Goal: Task Accomplishment & Management: Manage account settings

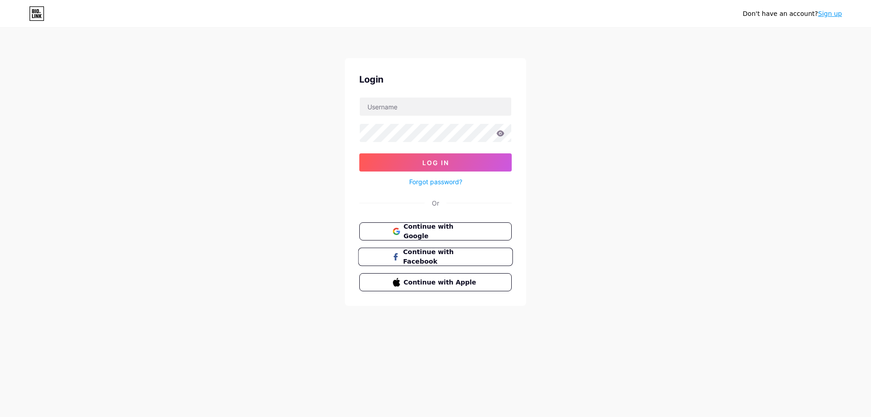
click at [414, 250] on button "Continue with Facebook" at bounding box center [435, 257] width 155 height 19
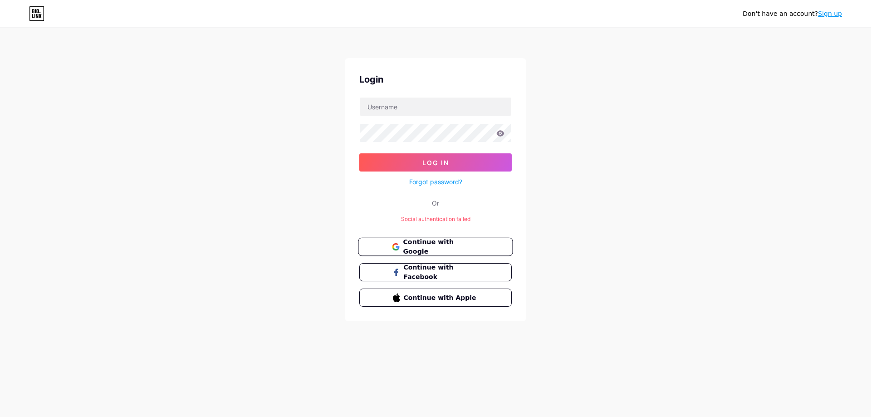
click at [433, 242] on span "Continue with Google" at bounding box center [441, 247] width 76 height 20
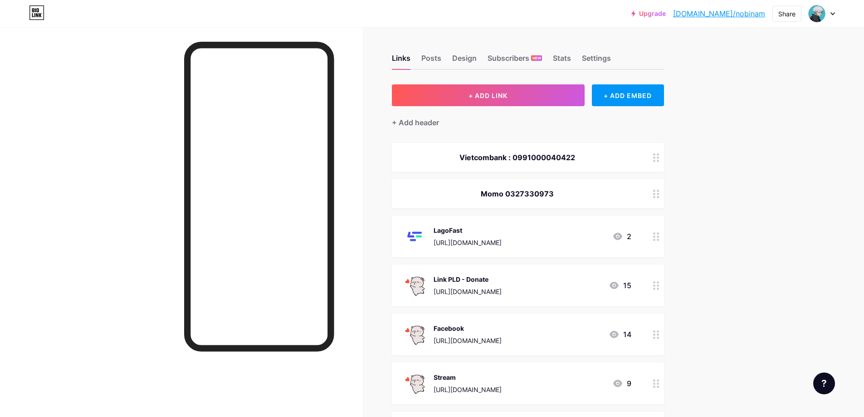
click at [621, 238] on icon at bounding box center [617, 236] width 9 height 7
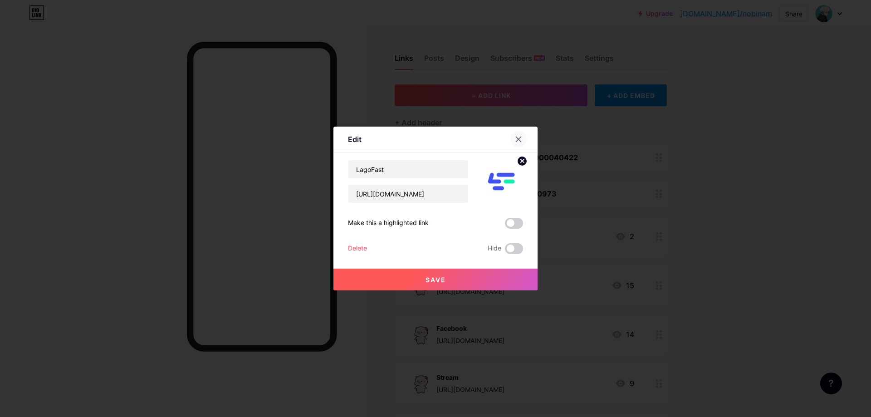
click at [515, 142] on icon at bounding box center [518, 139] width 7 height 7
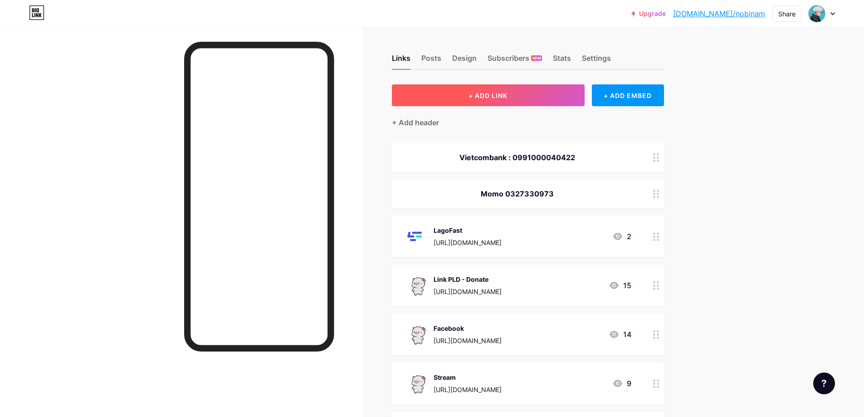
click at [484, 93] on span "+ ADD LINK" at bounding box center [488, 96] width 39 height 8
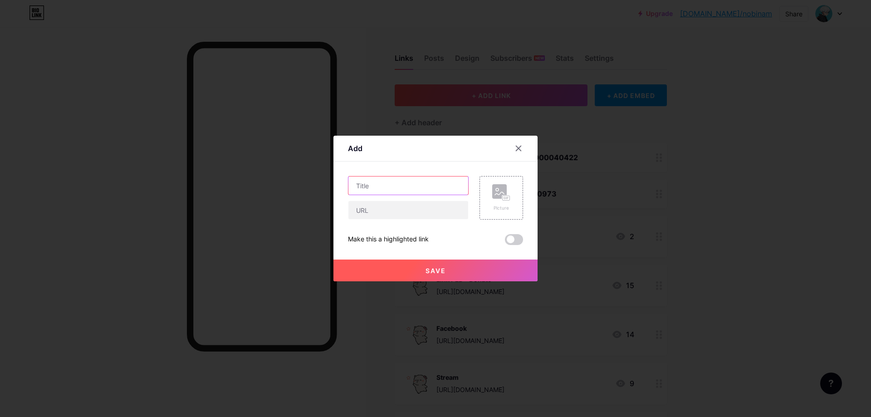
click at [397, 186] on input "text" at bounding box center [408, 185] width 120 height 18
click at [517, 146] on icon at bounding box center [518, 148] width 5 height 5
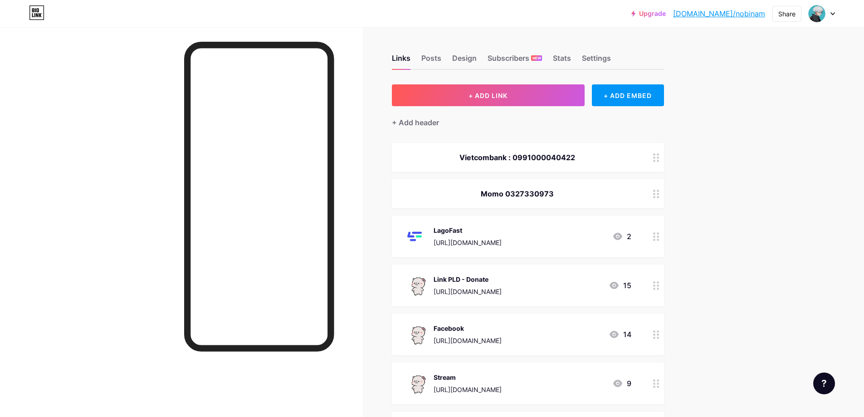
drag, startPoint x: 471, startPoint y: 230, endPoint x: 437, endPoint y: 231, distance: 34.0
click at [437, 231] on div "LagoFast" at bounding box center [468, 230] width 68 height 10
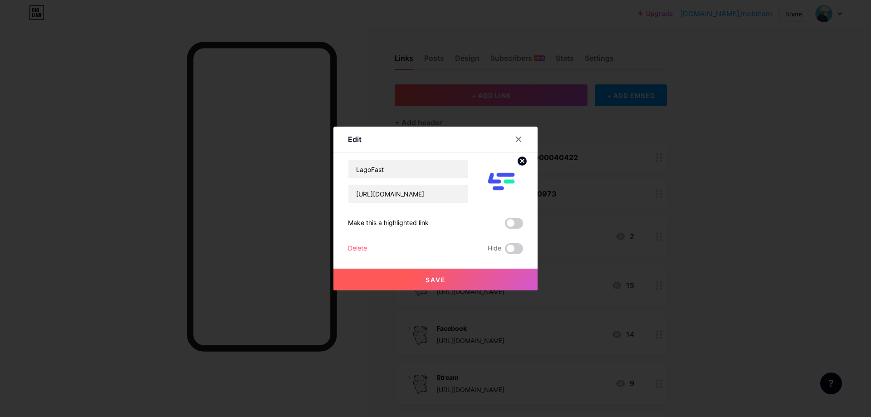
copy div "LagoFast"
drag, startPoint x: 427, startPoint y: 168, endPoint x: 344, endPoint y: 172, distance: 83.6
click at [344, 172] on div "Edit Content YouTube Play YouTube video without leaving your page. ADD Vimeo Pl…" at bounding box center [435, 209] width 204 height 164
click at [515, 139] on icon at bounding box center [518, 139] width 7 height 7
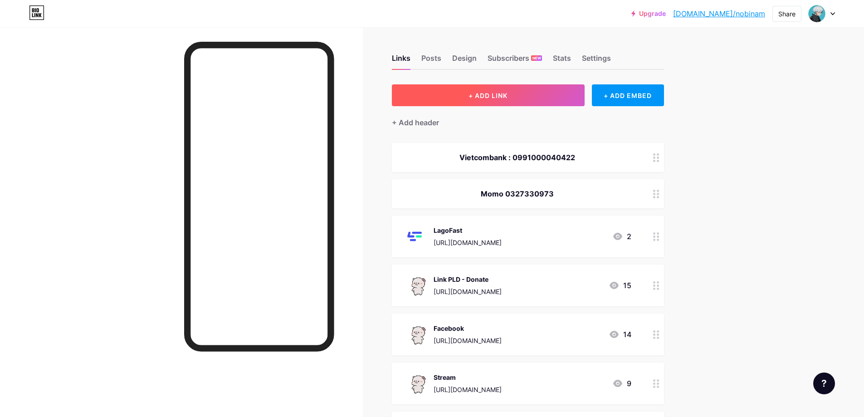
click at [473, 93] on span "+ ADD LINK" at bounding box center [488, 96] width 39 height 8
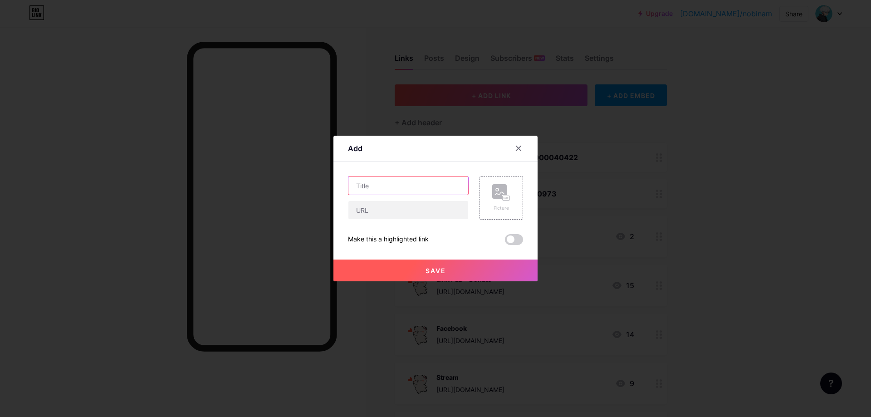
click at [391, 181] on input "text" at bounding box center [408, 185] width 120 height 18
paste input "LagoFast"
type input "LagoFast Mobie"
click at [396, 212] on input "text" at bounding box center [408, 210] width 120 height 18
paste input "https://www.lagofast.com/en/mobile/"
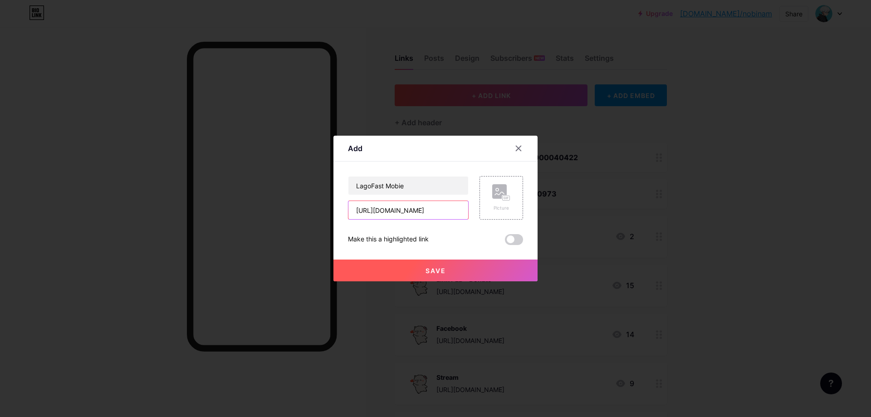
scroll to position [0, 7]
type input "https://www.lagofast.com/en/mobile/"
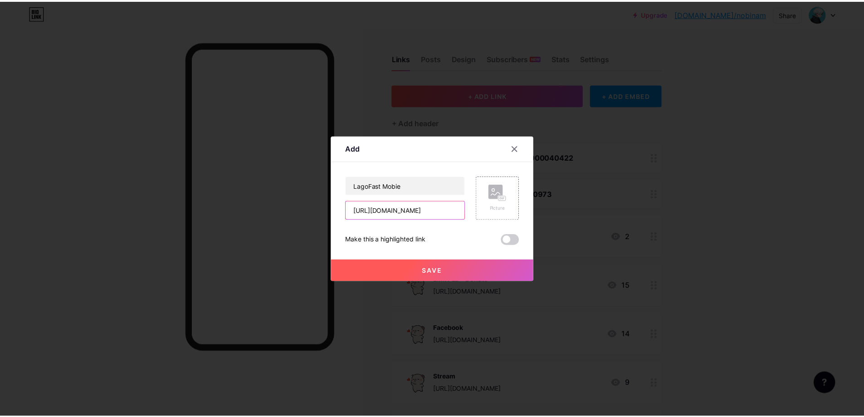
scroll to position [0, 0]
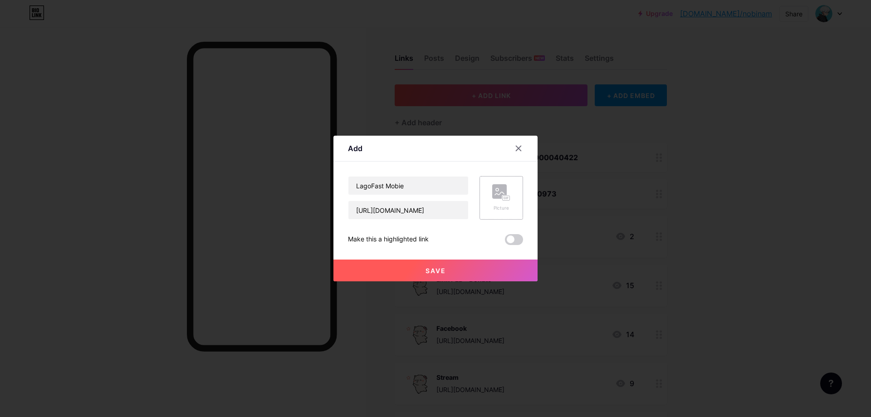
click at [492, 202] on div "Picture" at bounding box center [501, 197] width 18 height 27
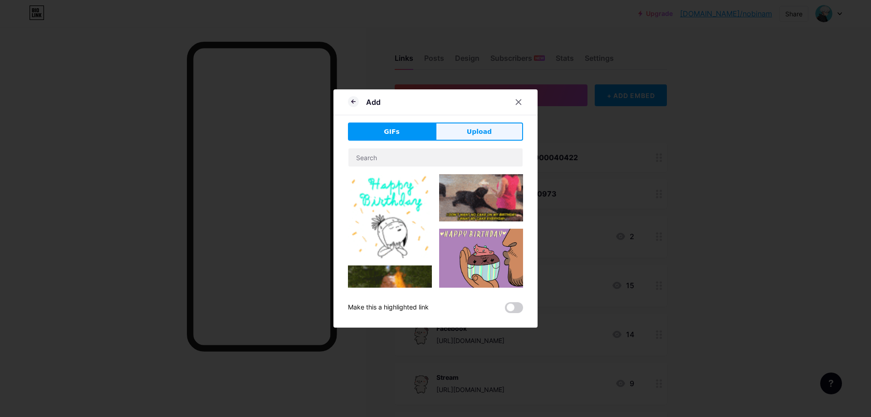
click at [460, 134] on button "Upload" at bounding box center [479, 131] width 88 height 18
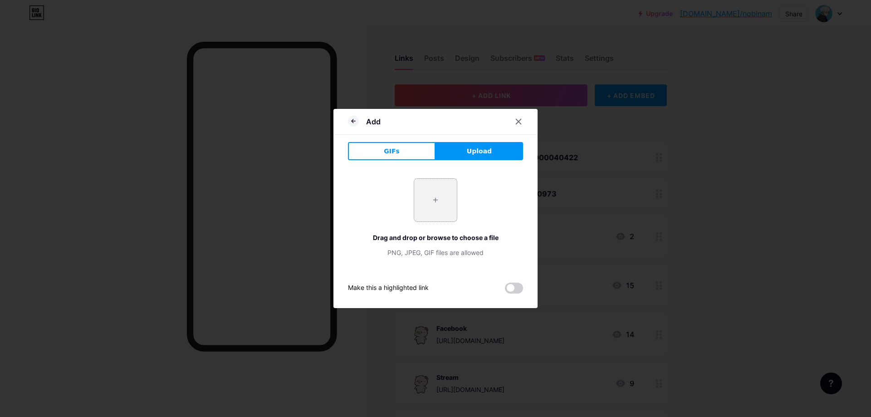
click at [438, 195] on input "file" at bounding box center [435, 200] width 43 height 43
type input "C:\fakepath\images (1).png"
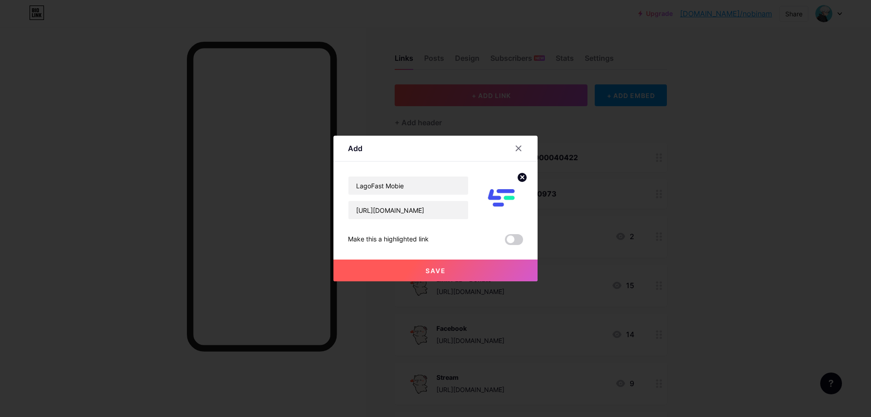
click at [432, 269] on span "Save" at bounding box center [435, 271] width 20 height 8
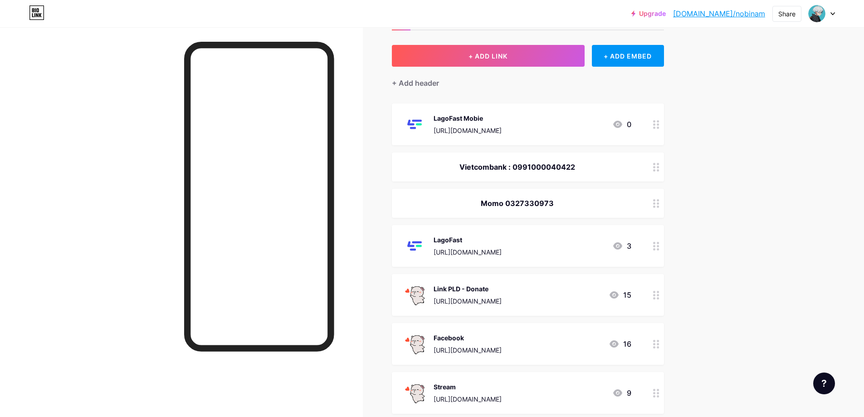
scroll to position [45, 0]
